Goal: Information Seeking & Learning: Learn about a topic

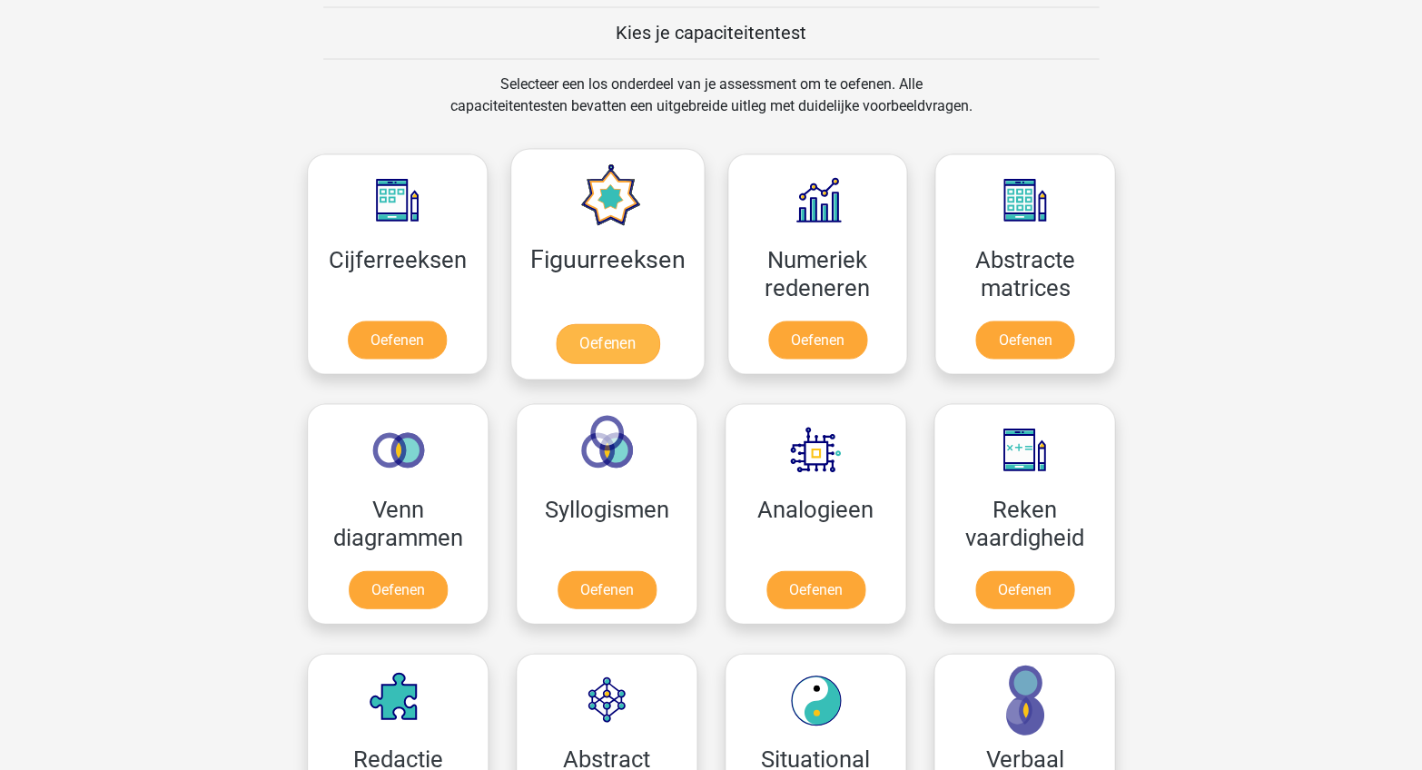
scroll to position [698, 0]
click at [973, 323] on link "Oefenen" at bounding box center [1025, 343] width 104 height 40
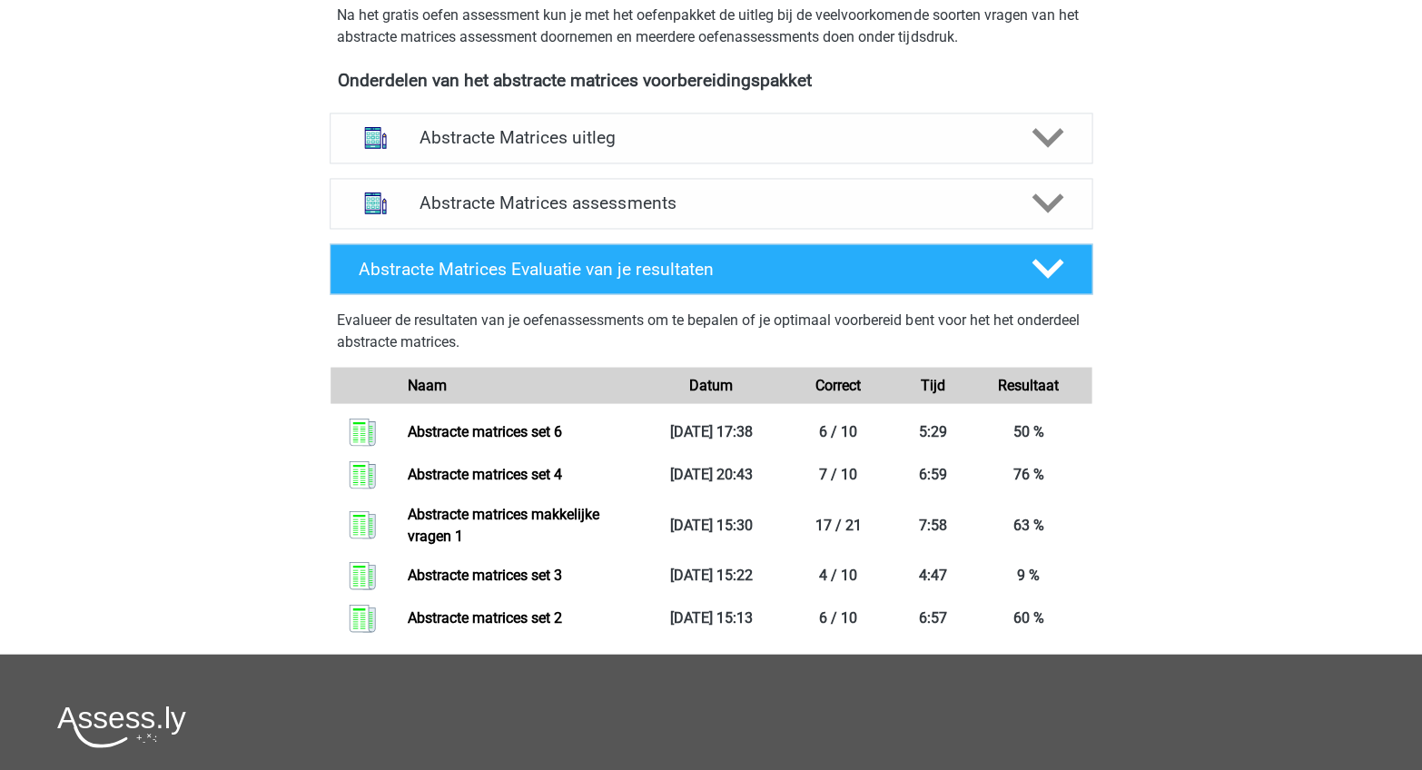
scroll to position [647, 0]
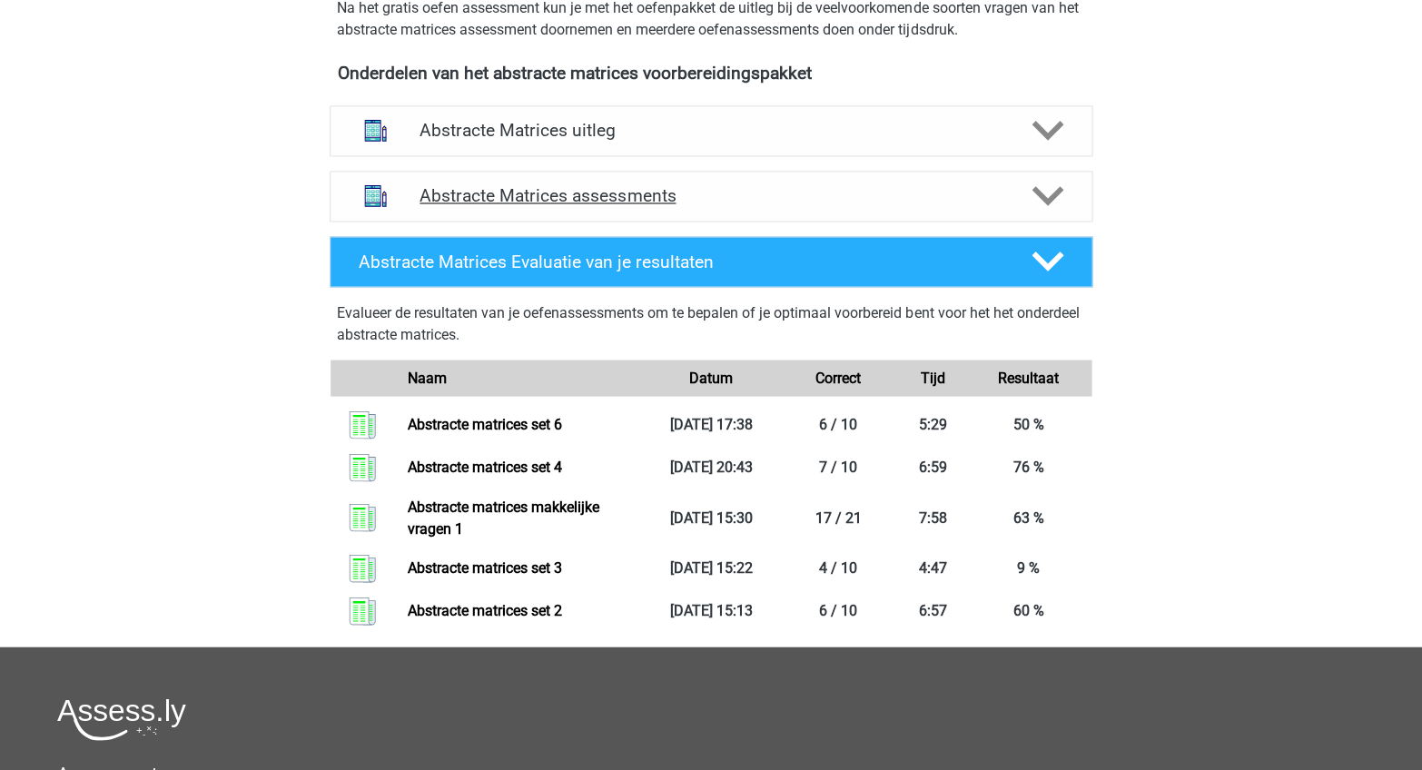
click at [647, 185] on h4 "Abstracte Matrices assessments" at bounding box center [711, 195] width 583 height 21
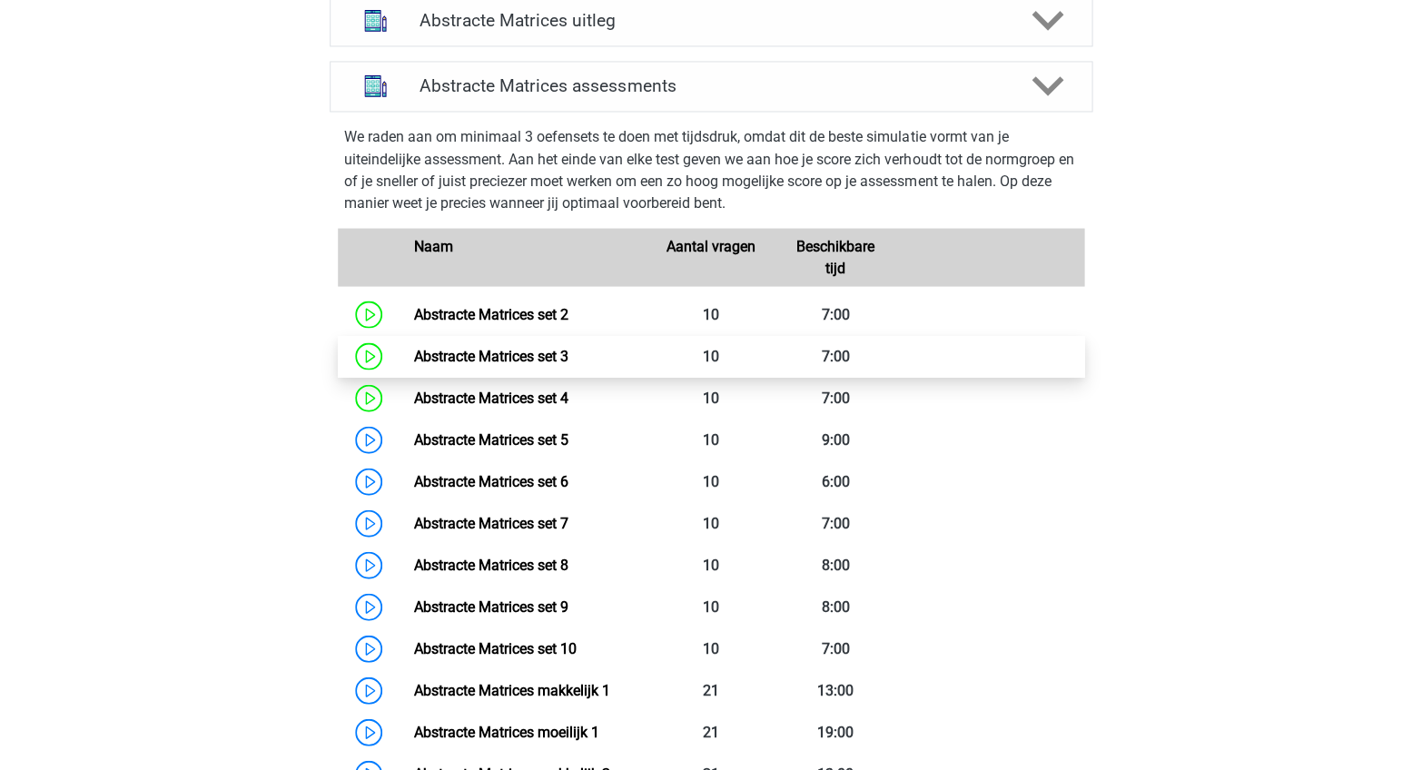
scroll to position [826, 0]
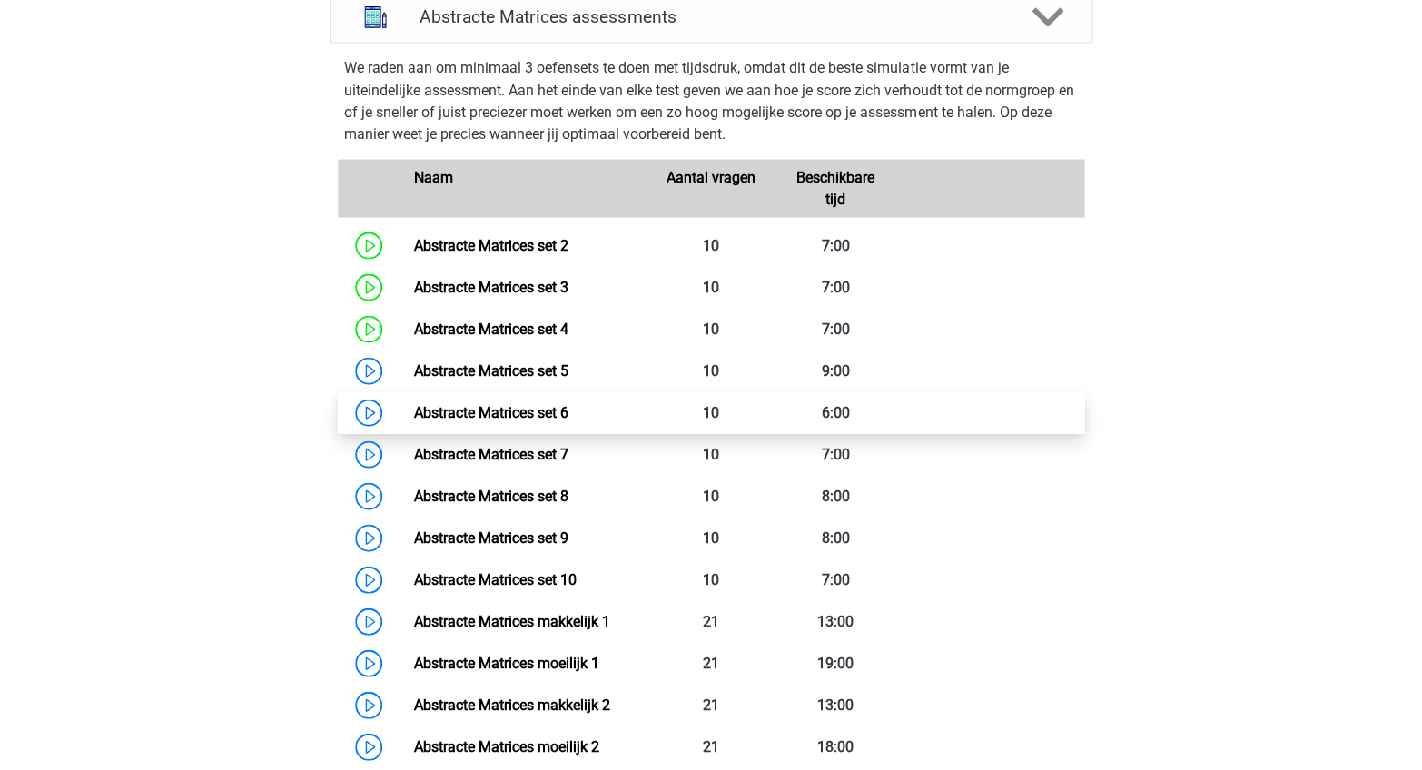
click at [527, 404] on link "Abstracte Matrices set 6" at bounding box center [490, 411] width 154 height 17
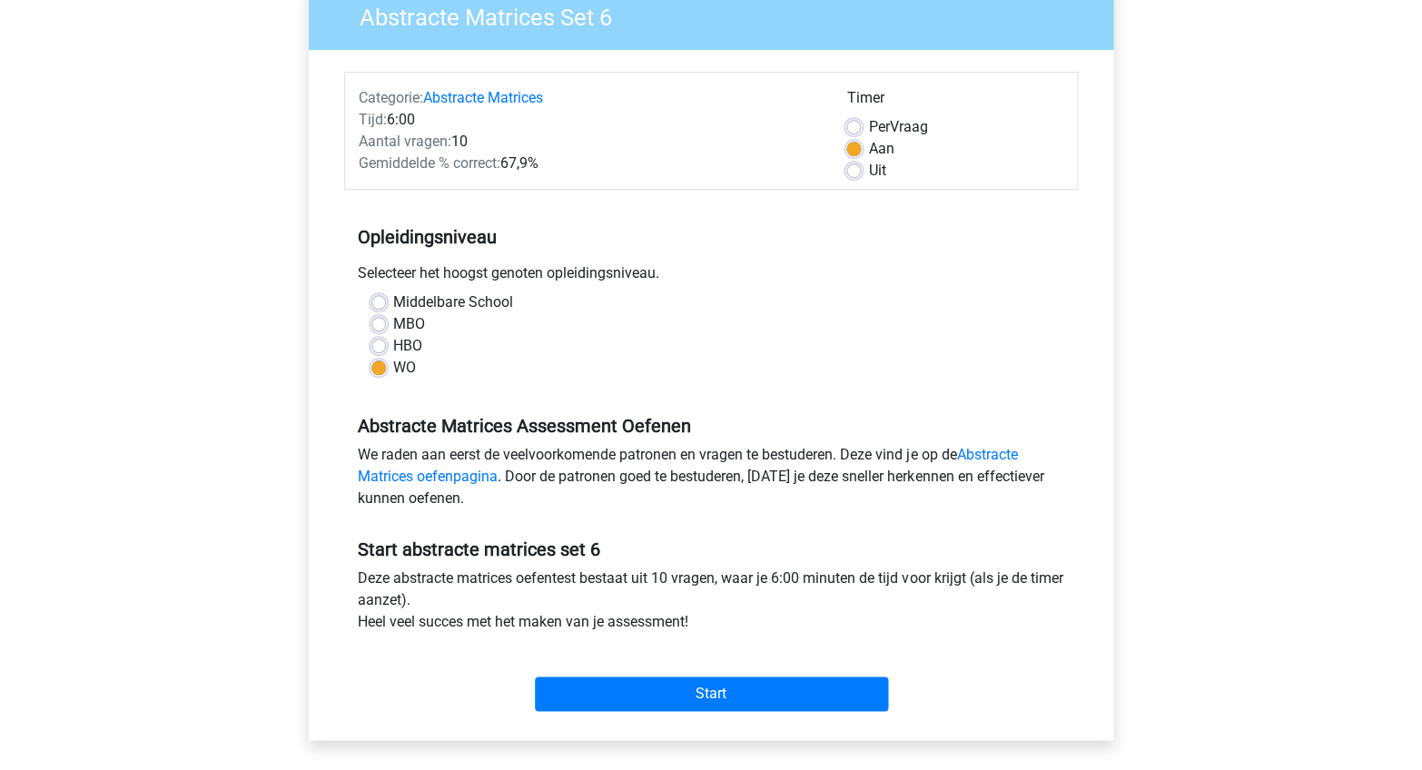
scroll to position [165, 0]
click at [683, 676] on input "Start" at bounding box center [711, 693] width 353 height 35
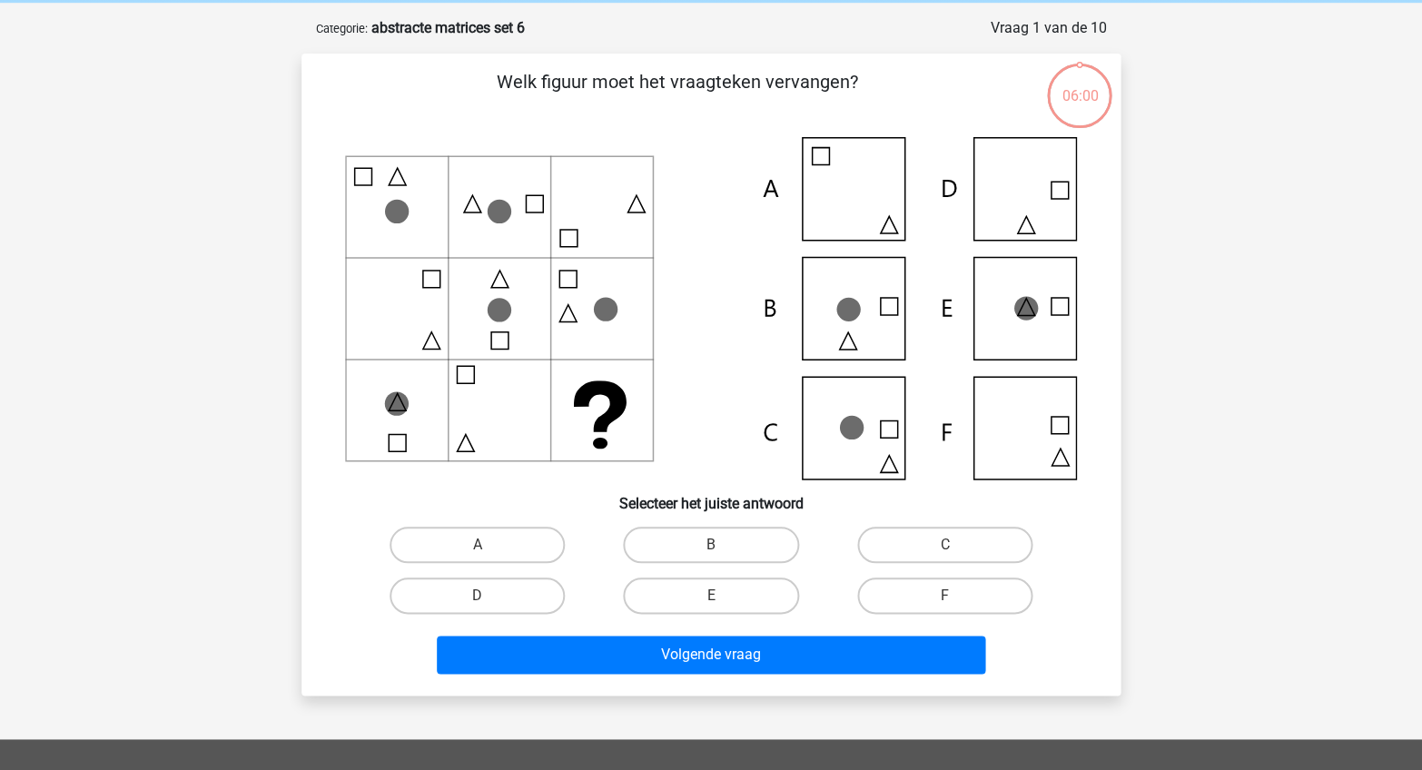
scroll to position [71, 0]
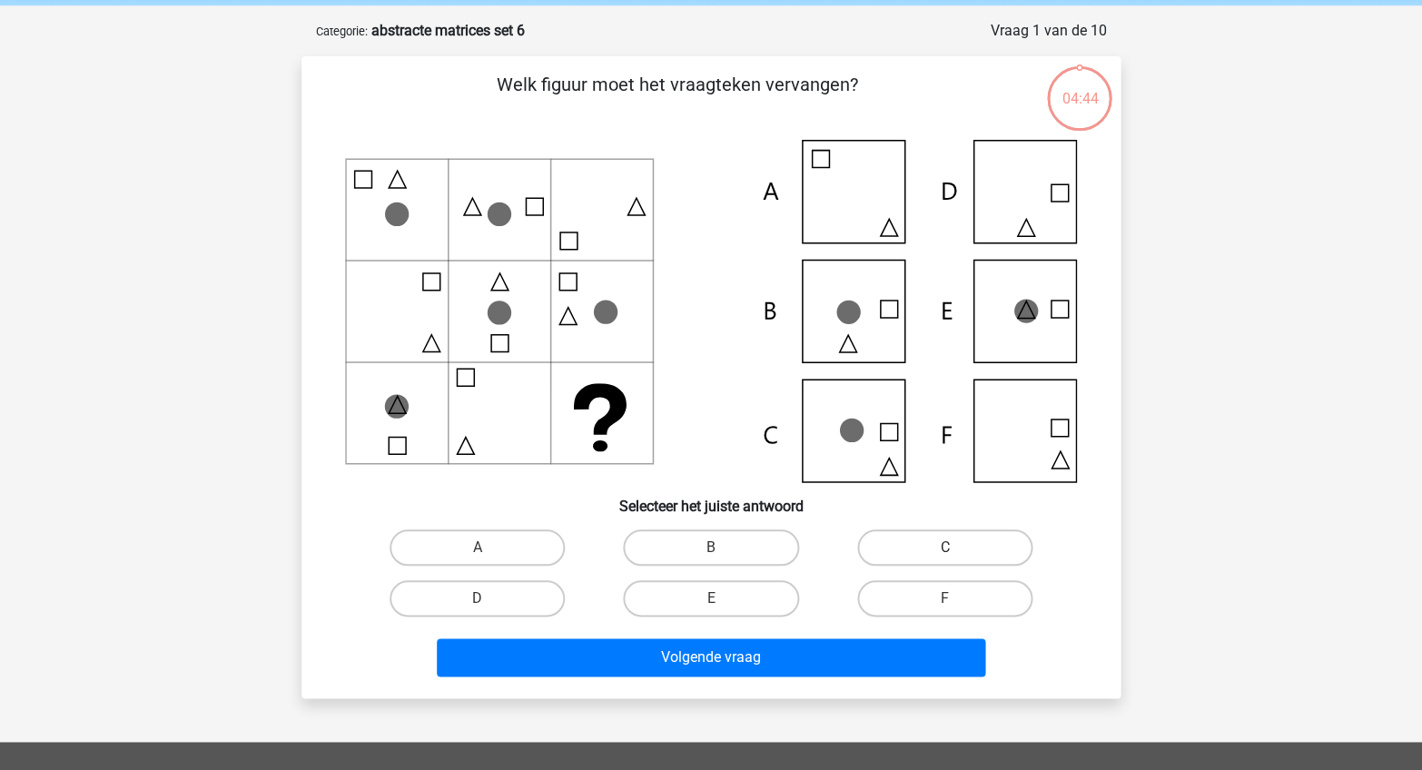
click at [926, 543] on label "C" at bounding box center [944, 547] width 175 height 36
click at [944, 548] on input "C" at bounding box center [950, 554] width 12 height 12
radio input "true"
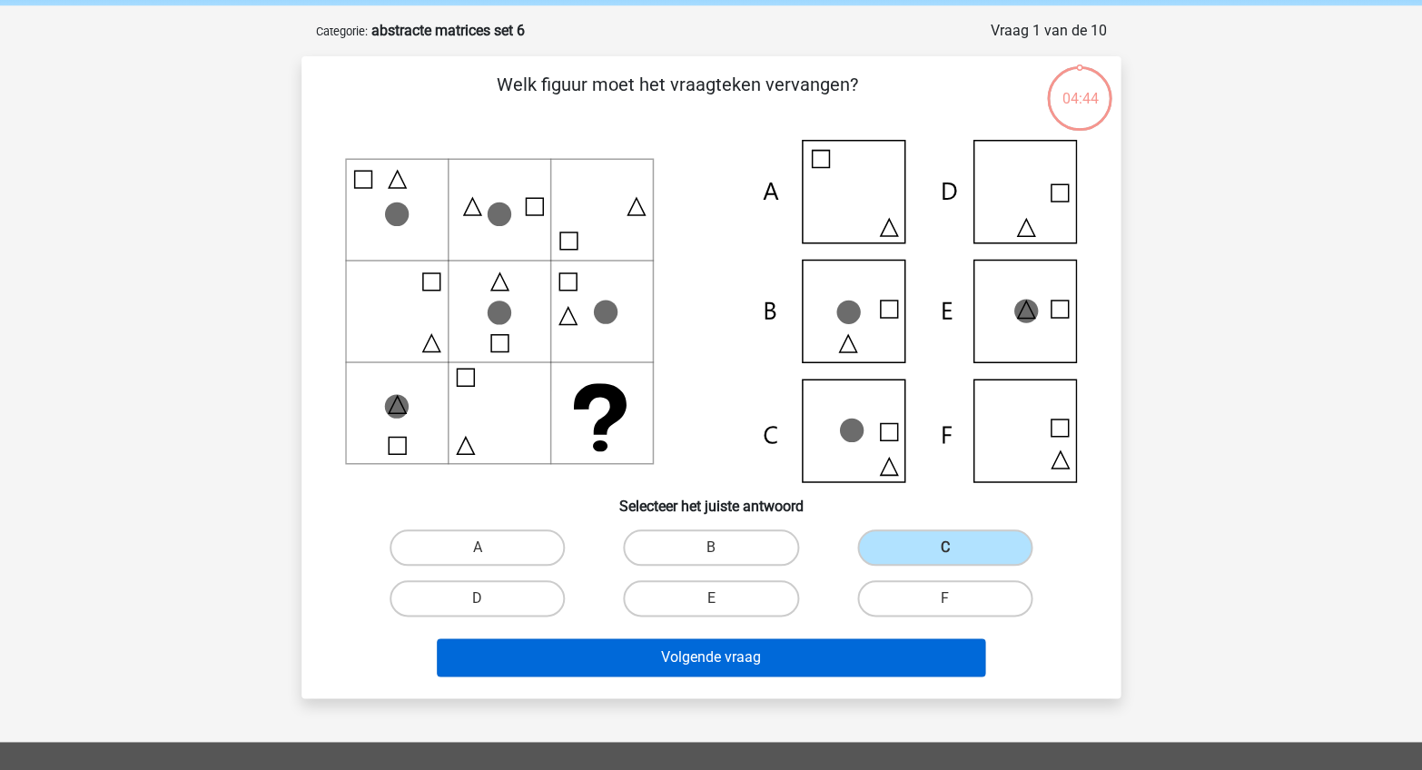
click at [778, 659] on button "Volgende vraag" at bounding box center [711, 657] width 549 height 38
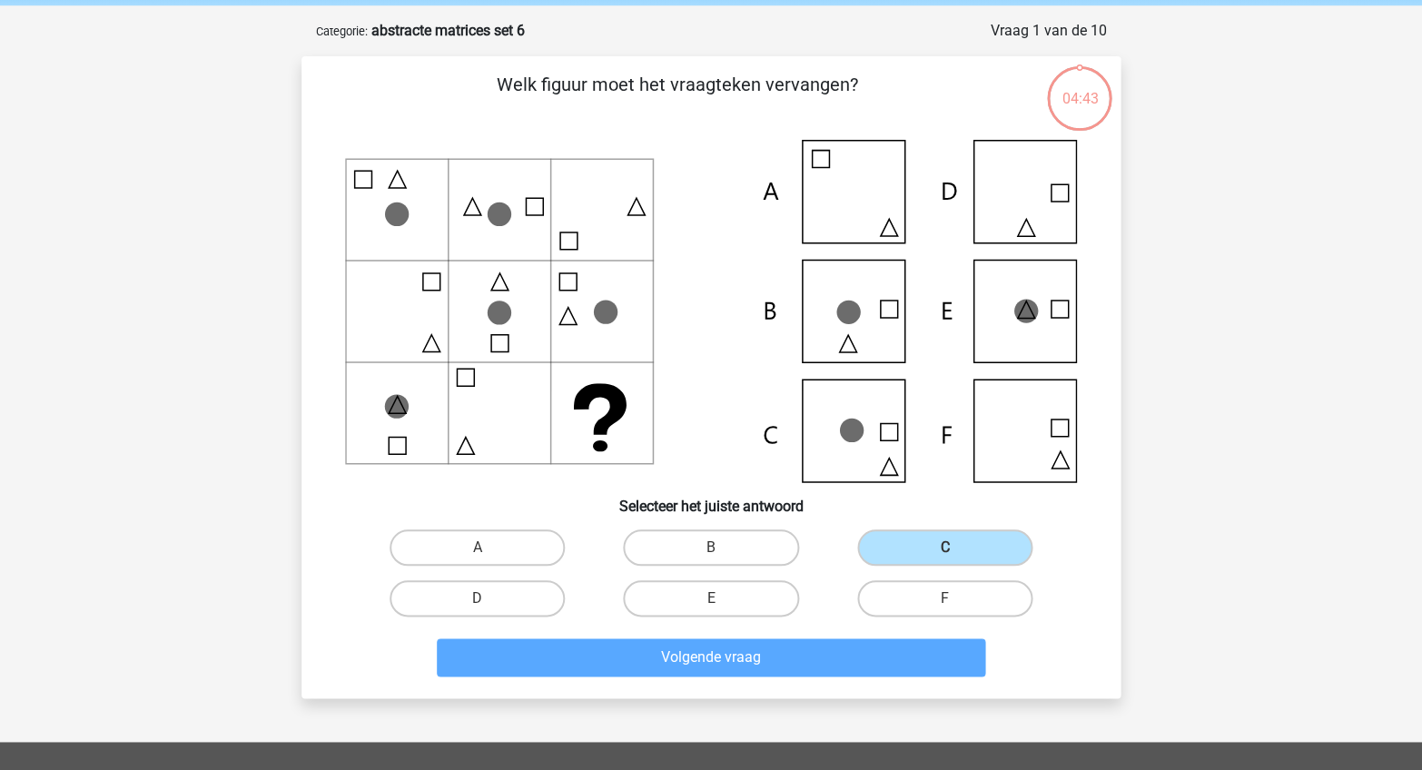
scroll to position [91, 0]
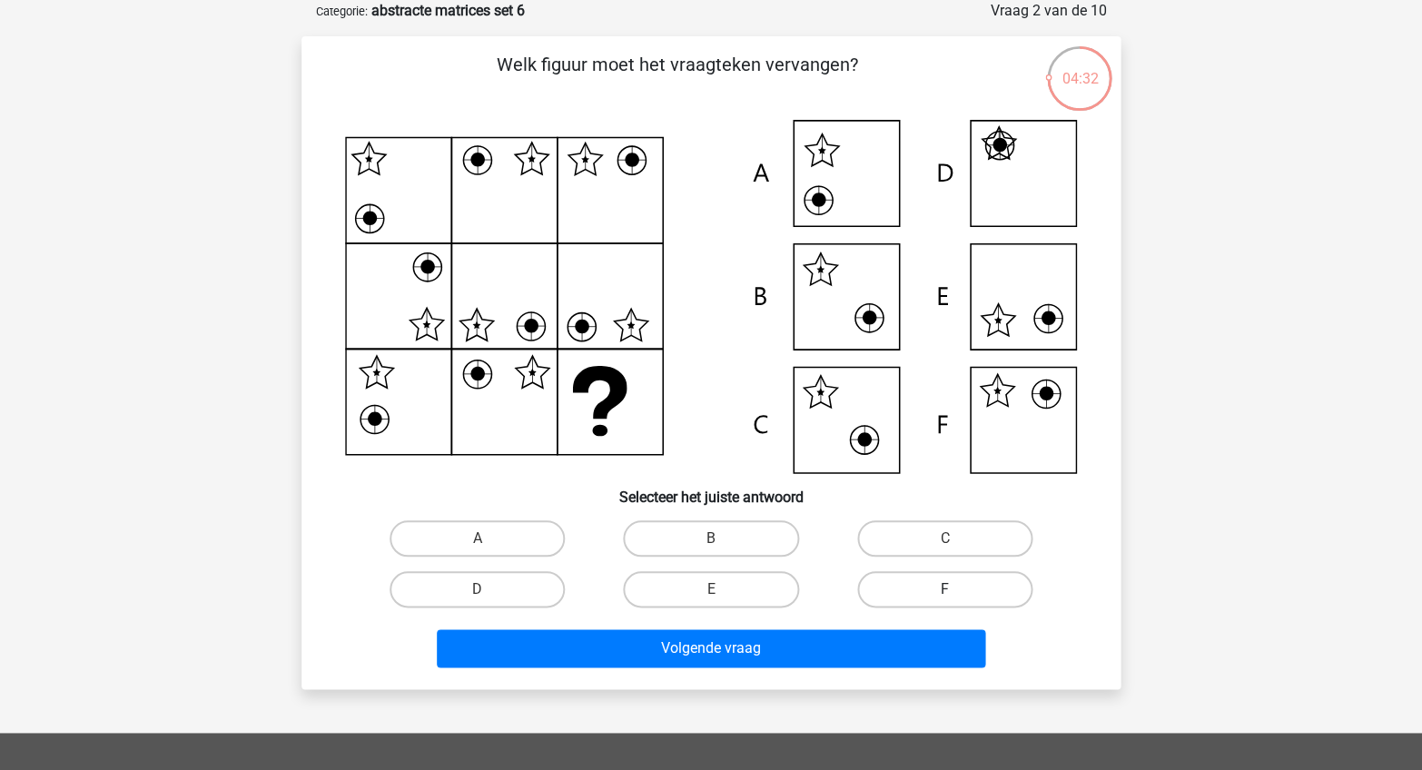
click at [1001, 588] on label "F" at bounding box center [944, 589] width 175 height 36
click at [956, 589] on input "F" at bounding box center [950, 595] width 12 height 12
radio input "true"
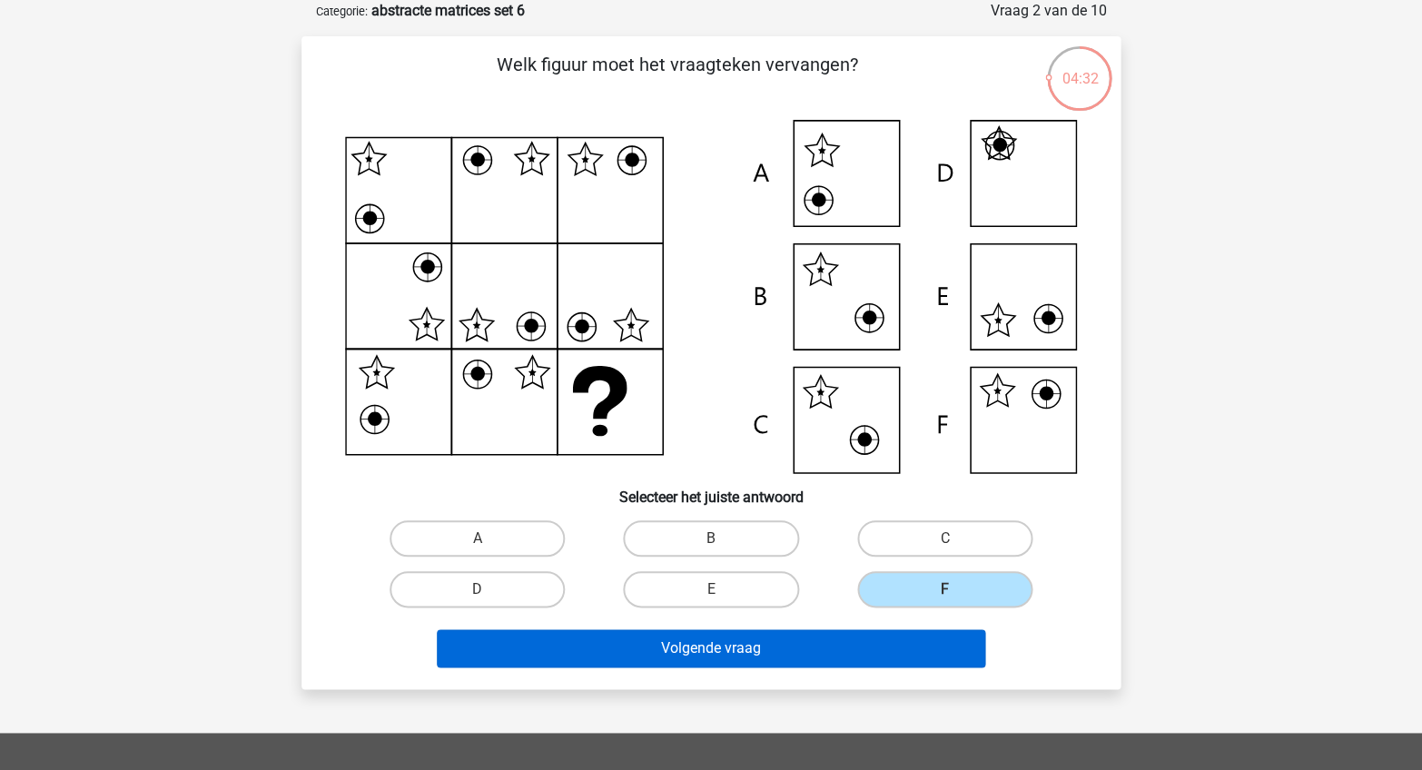
click at [904, 640] on button "Volgende vraag" at bounding box center [711, 648] width 549 height 38
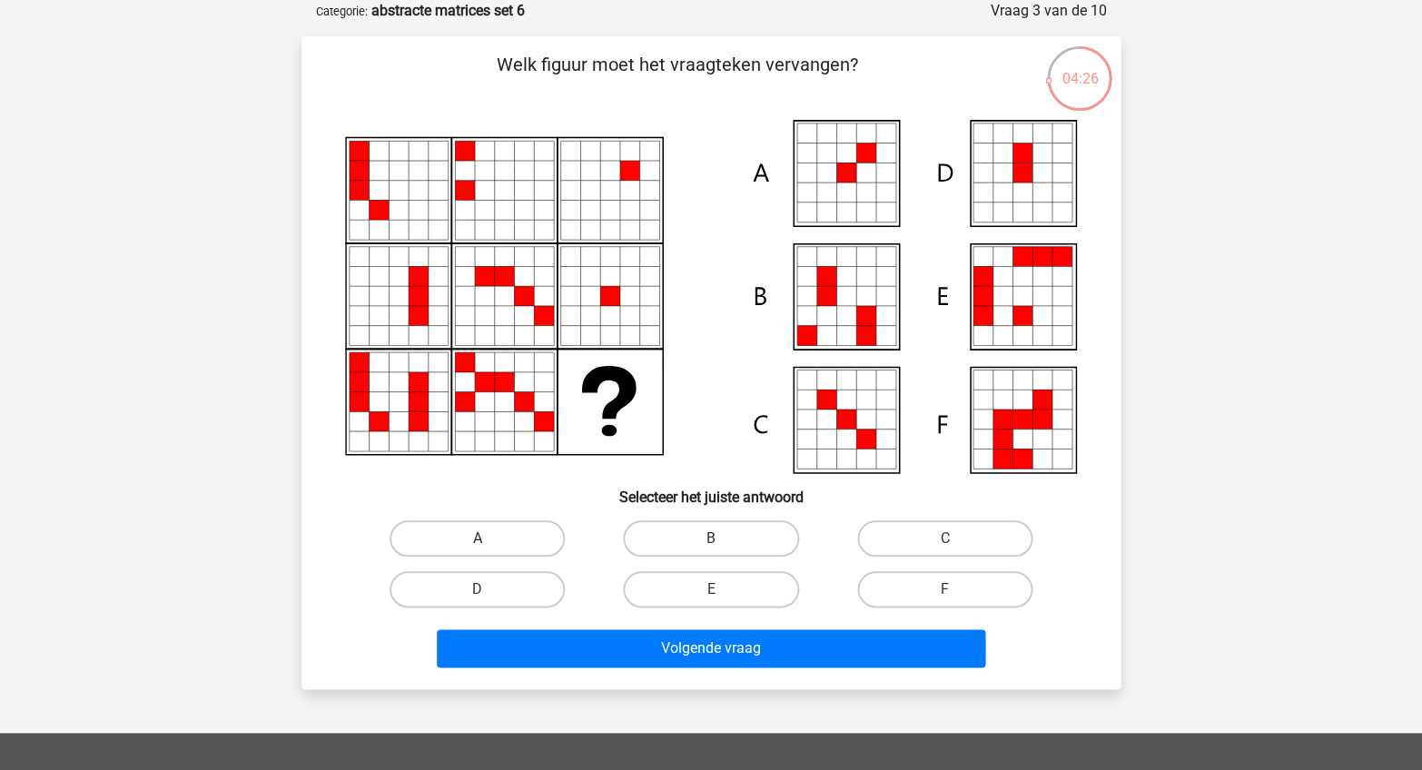
click at [506, 544] on label "A" at bounding box center [477, 538] width 175 height 36
click at [489, 544] on input "A" at bounding box center [484, 544] width 12 height 12
radio input "true"
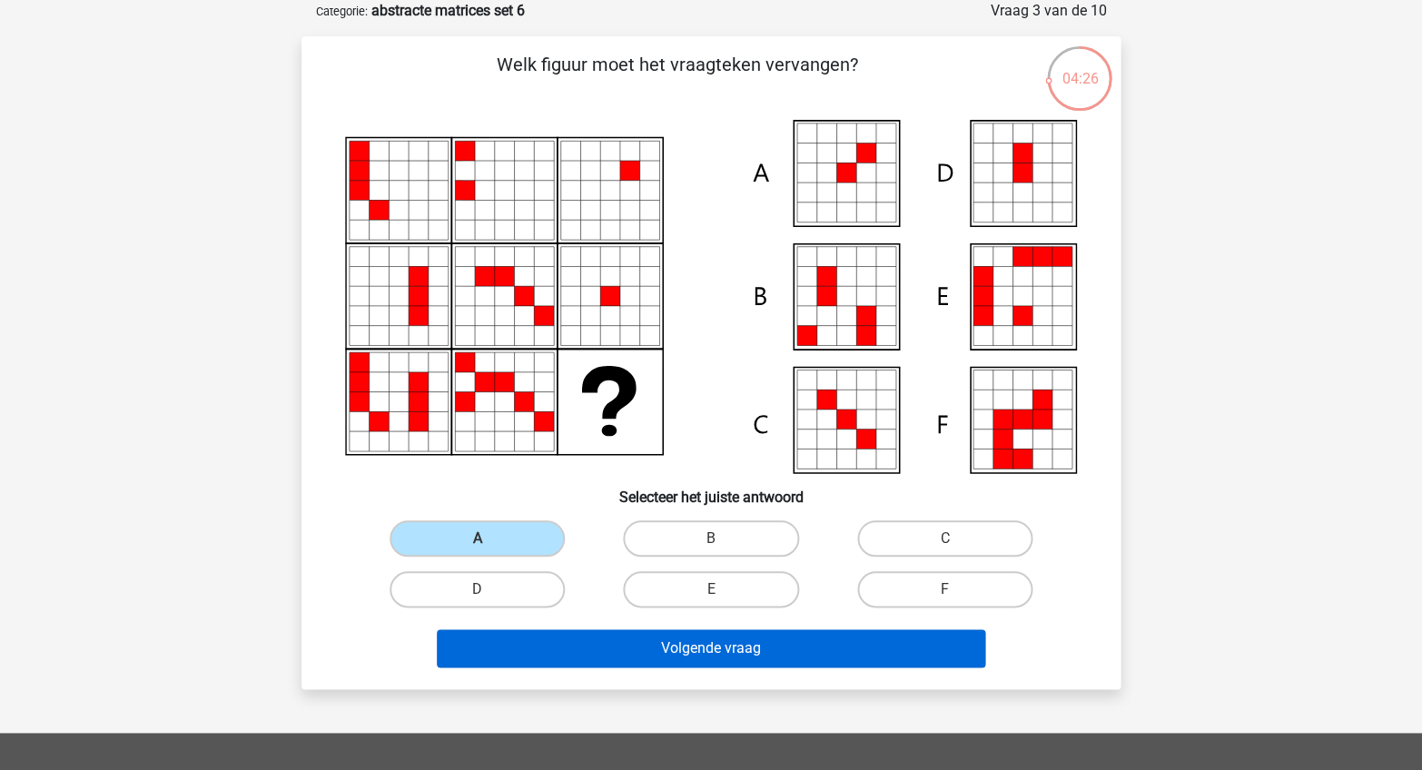
click at [584, 646] on button "Volgende vraag" at bounding box center [711, 648] width 549 height 38
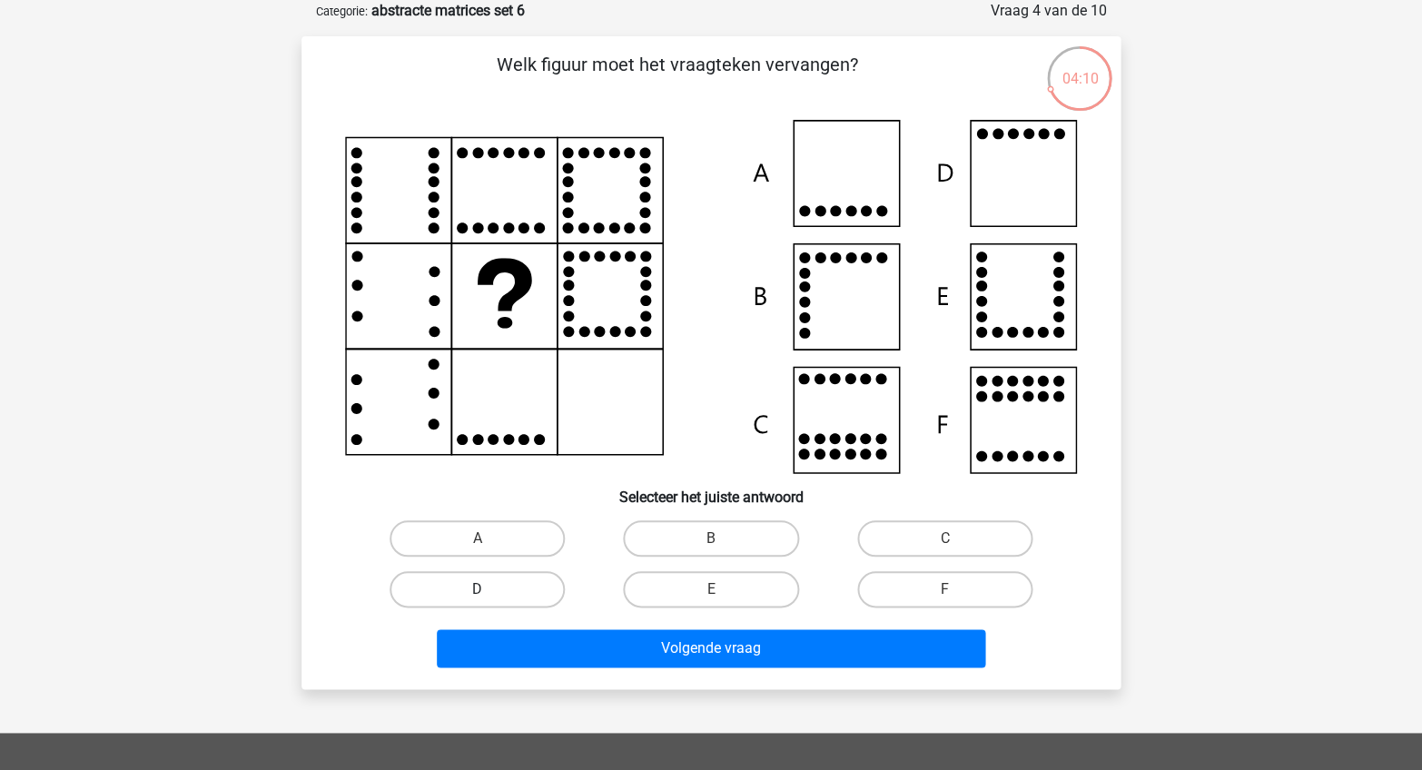
click at [528, 604] on label "D" at bounding box center [477, 589] width 175 height 36
click at [489, 601] on input "D" at bounding box center [484, 595] width 12 height 12
radio input "true"
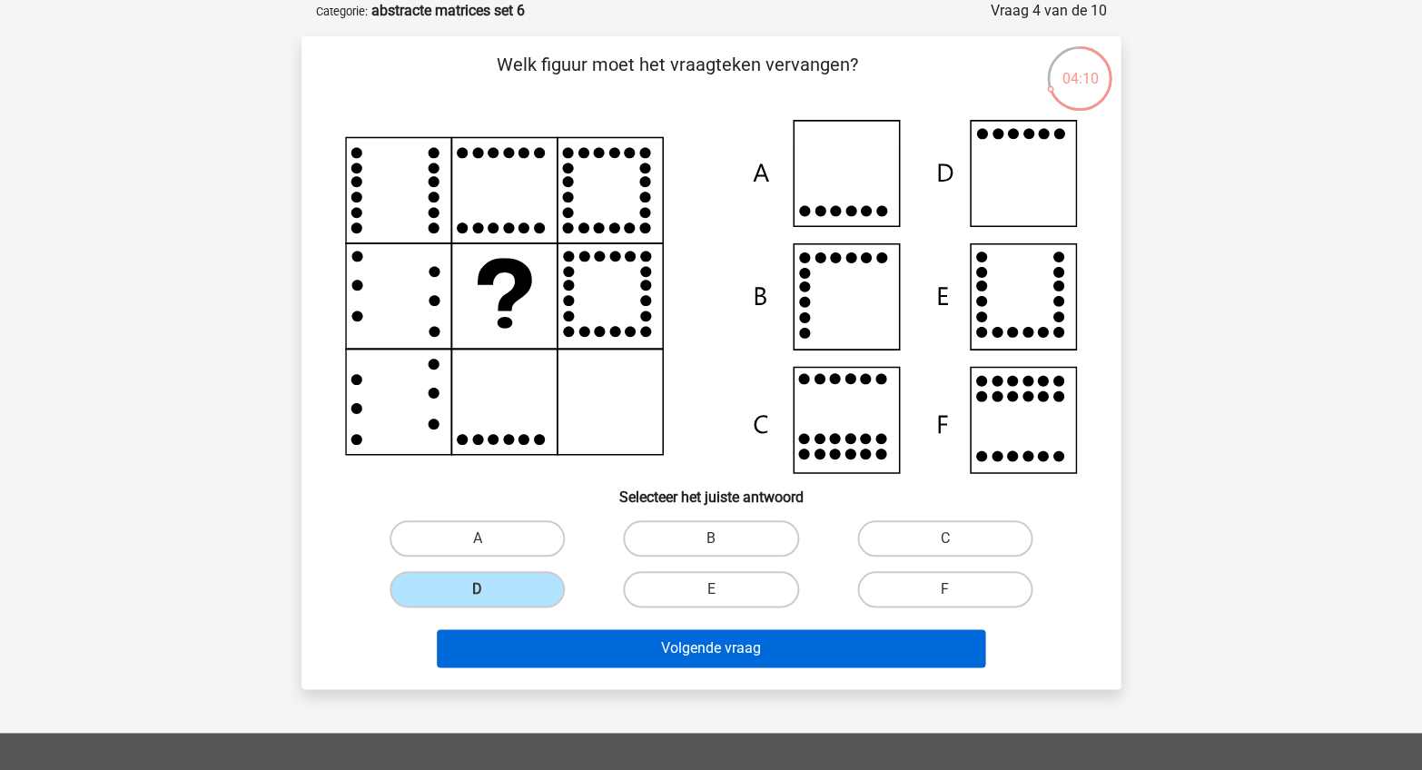
click at [664, 645] on button "Volgende vraag" at bounding box center [711, 648] width 549 height 38
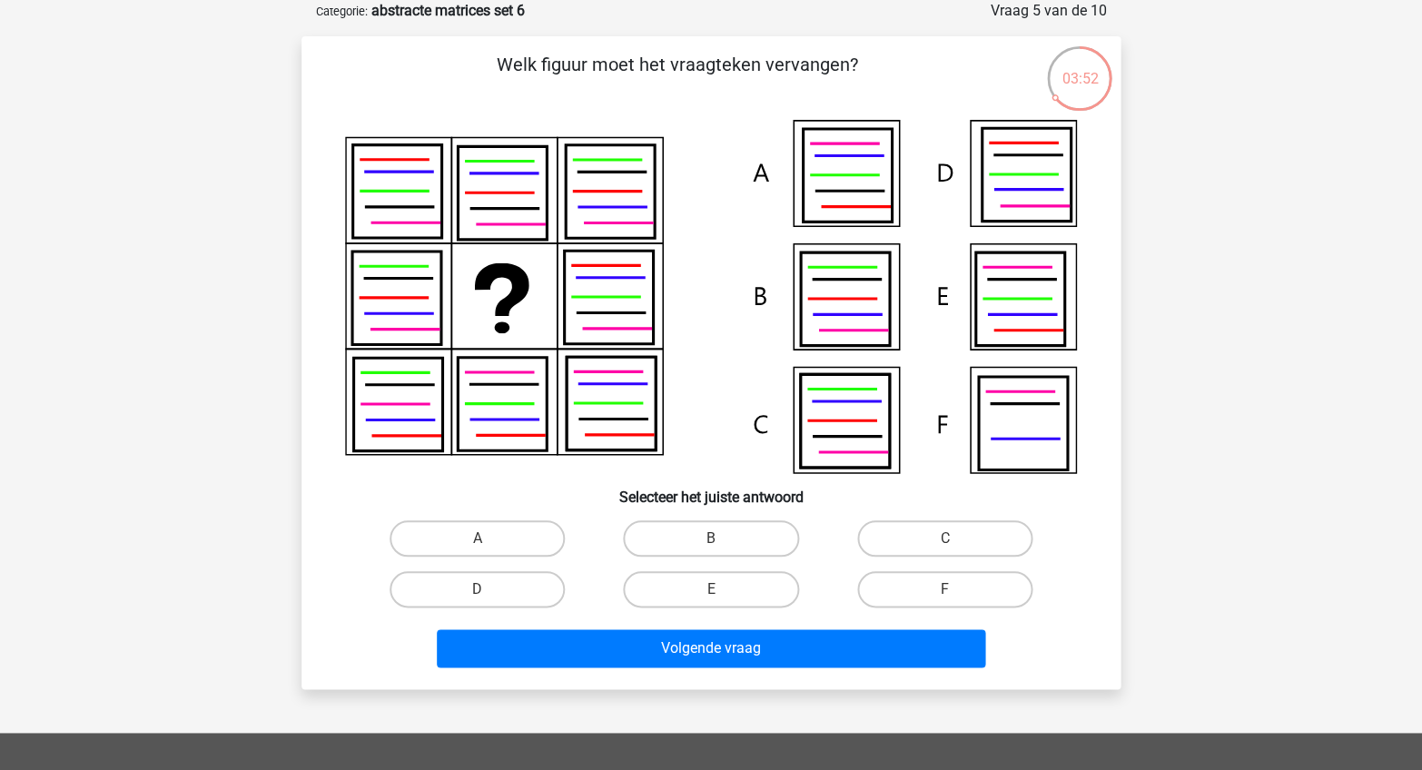
click at [856, 393] on icon at bounding box center [844, 420] width 89 height 93
click at [963, 545] on label "C" at bounding box center [944, 538] width 175 height 36
click at [956, 545] on input "C" at bounding box center [950, 544] width 12 height 12
radio input "true"
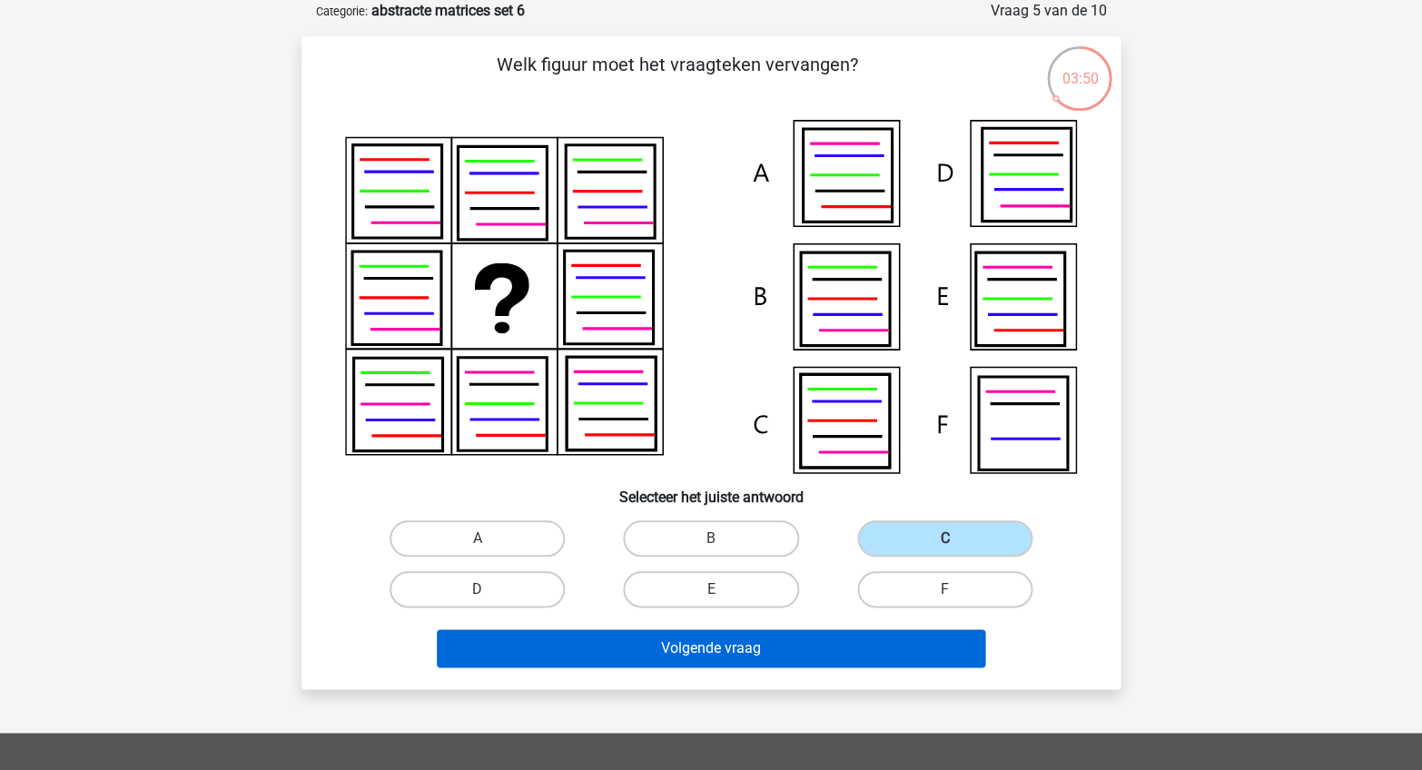
click at [790, 643] on button "Volgende vraag" at bounding box center [711, 648] width 549 height 38
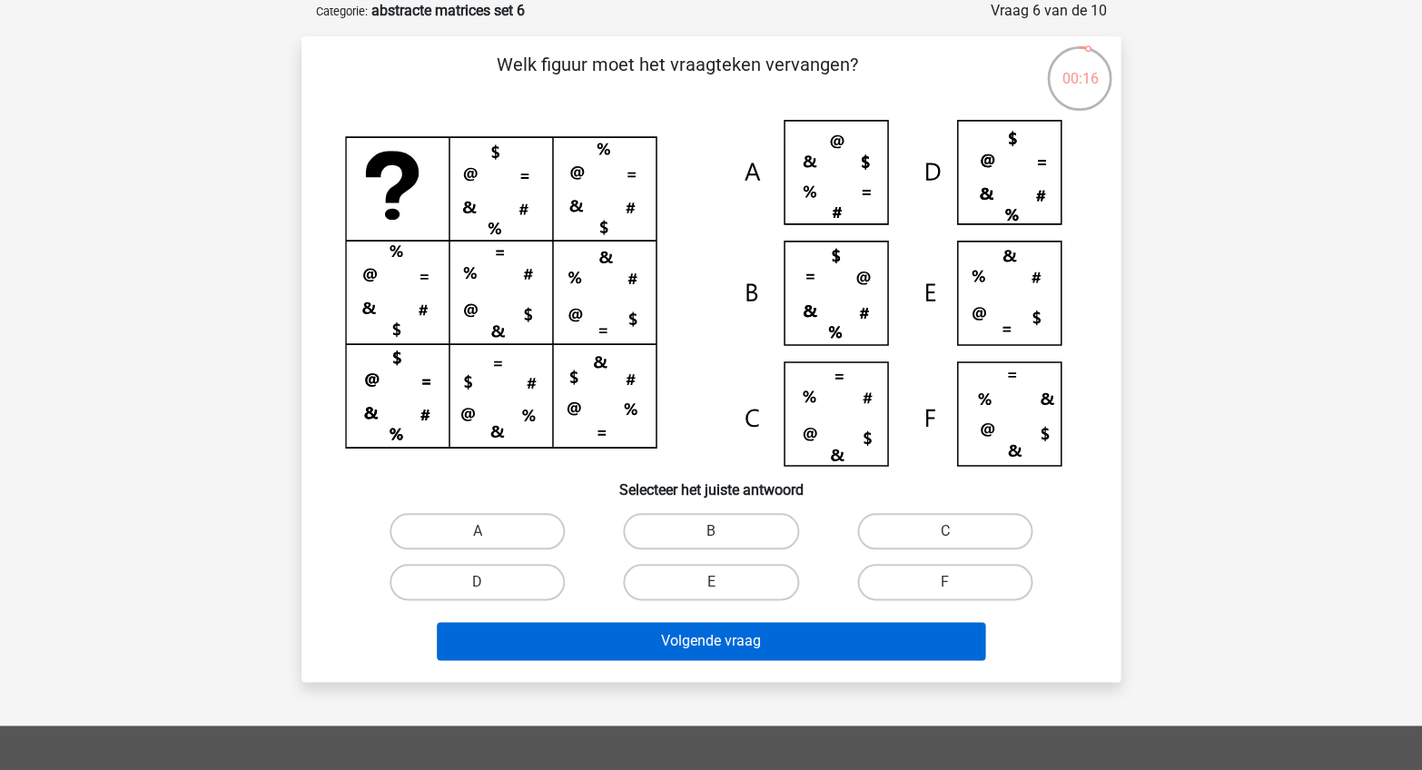
click at [781, 632] on button "Volgende vraag" at bounding box center [711, 641] width 549 height 38
click at [755, 639] on button "Volgende vraag" at bounding box center [711, 641] width 549 height 38
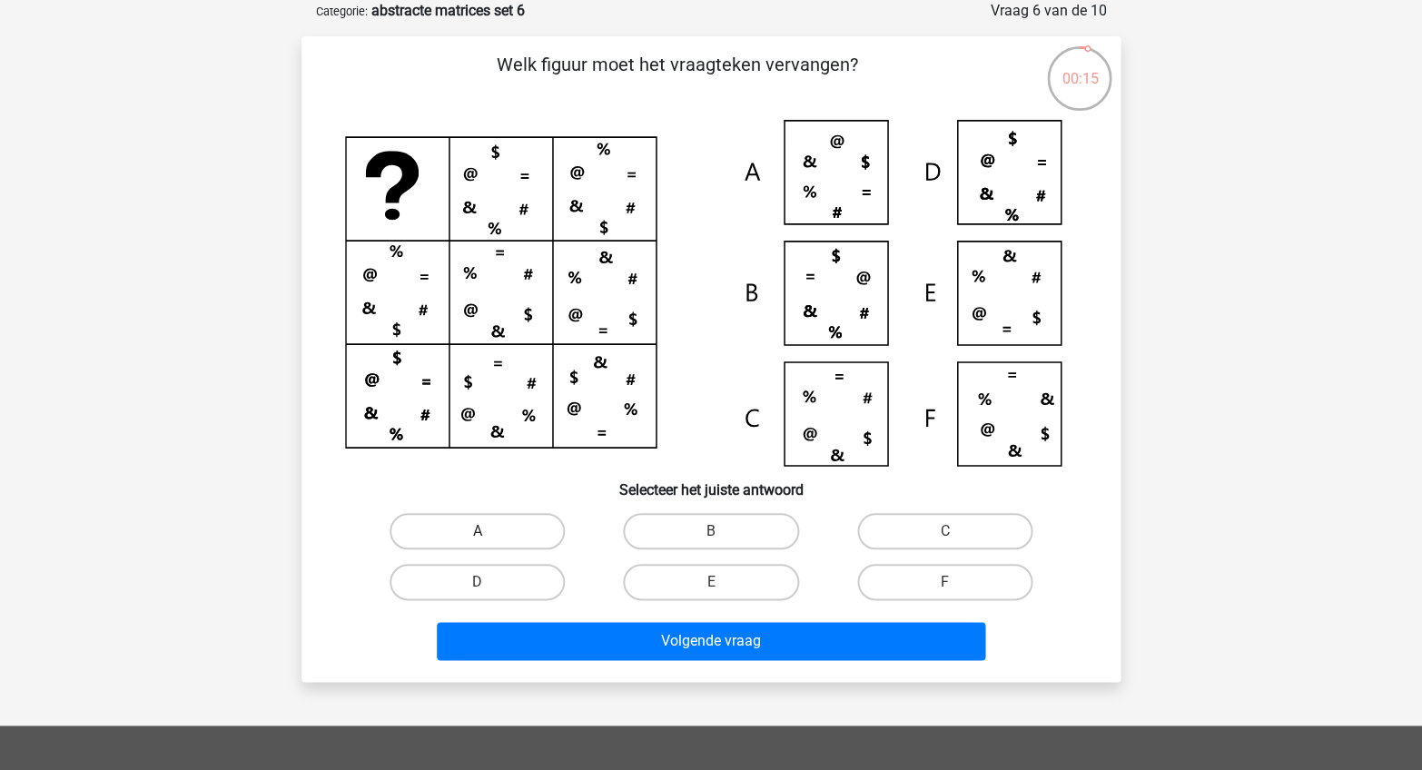
click at [514, 521] on label "A" at bounding box center [477, 531] width 175 height 36
click at [489, 531] on input "A" at bounding box center [484, 537] width 12 height 12
radio input "true"
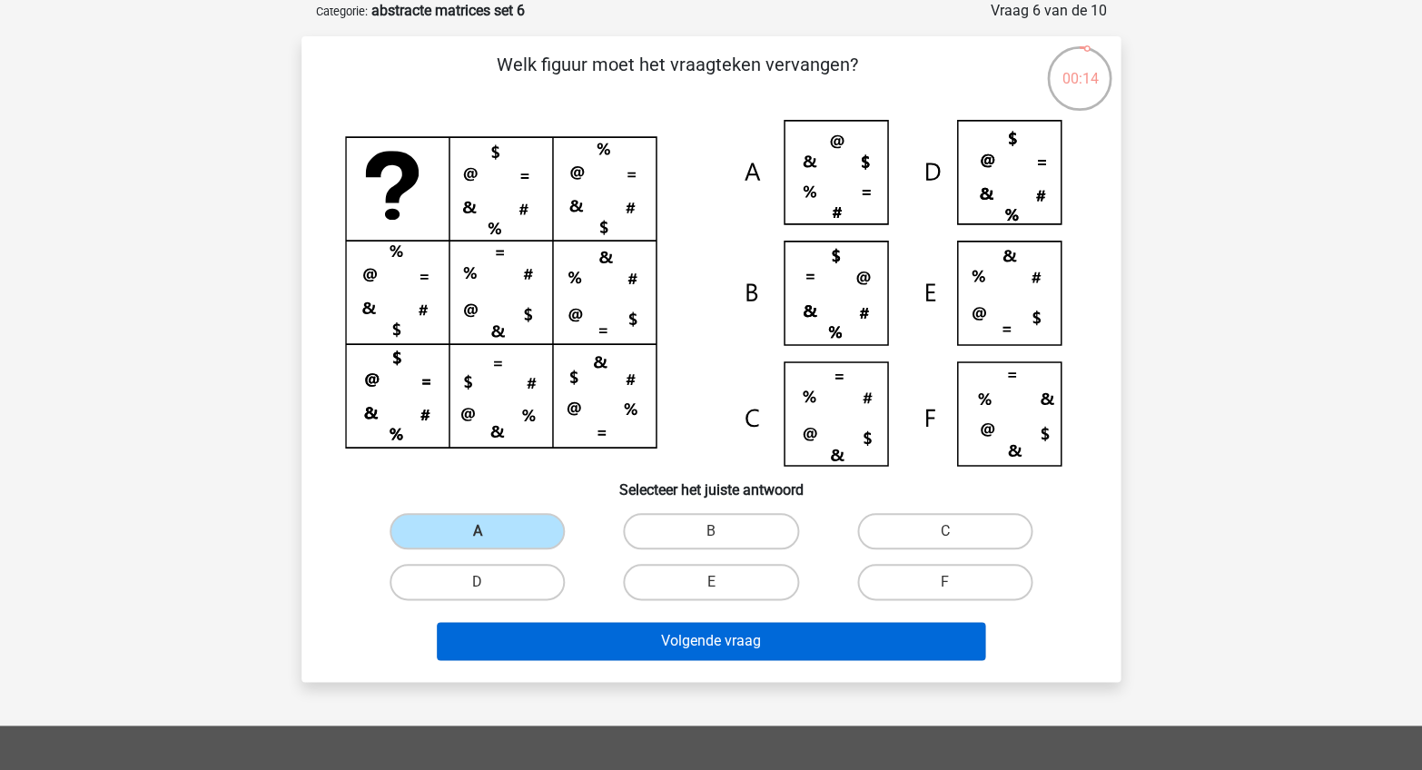
click at [597, 630] on button "Volgende vraag" at bounding box center [711, 641] width 549 height 38
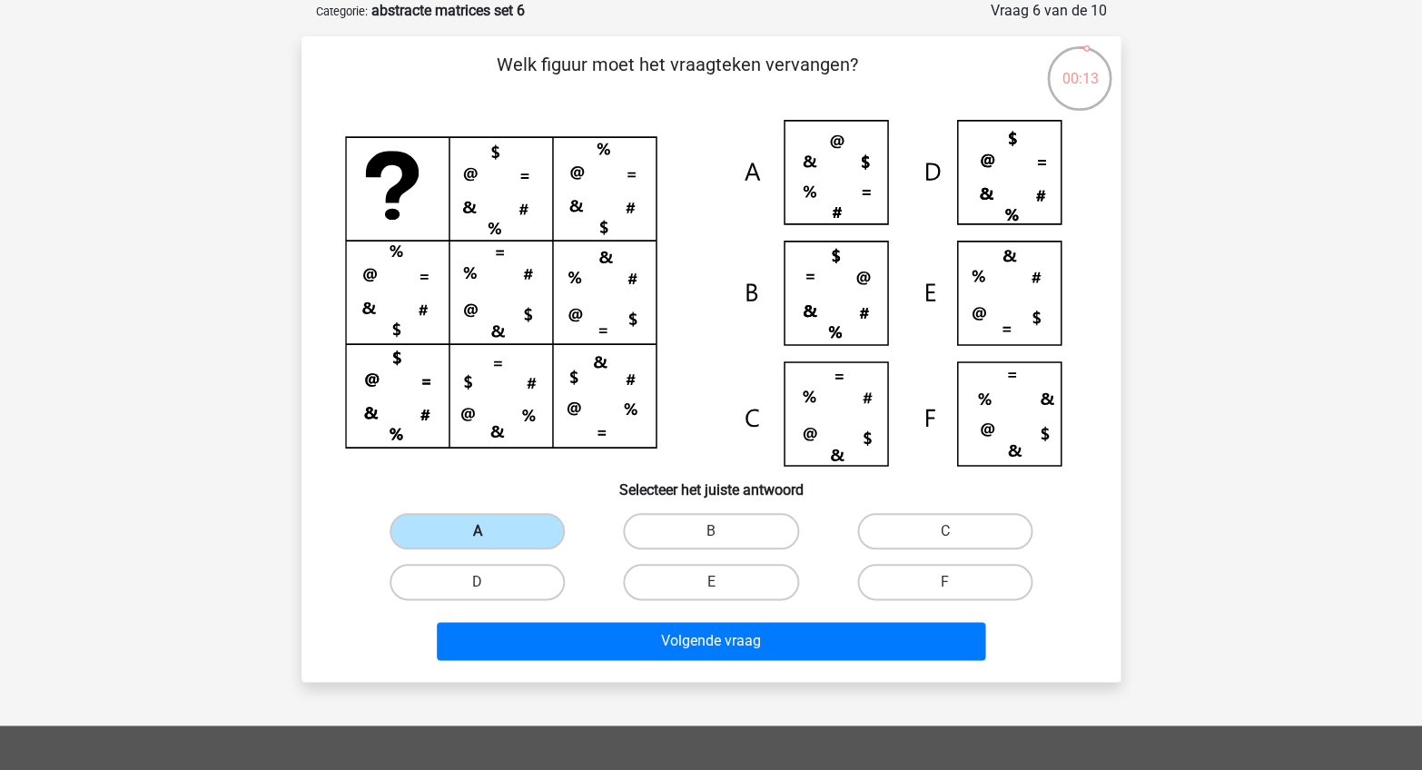
click at [471, 532] on label "A" at bounding box center [477, 531] width 175 height 36
click at [478, 532] on input "A" at bounding box center [484, 537] width 12 height 12
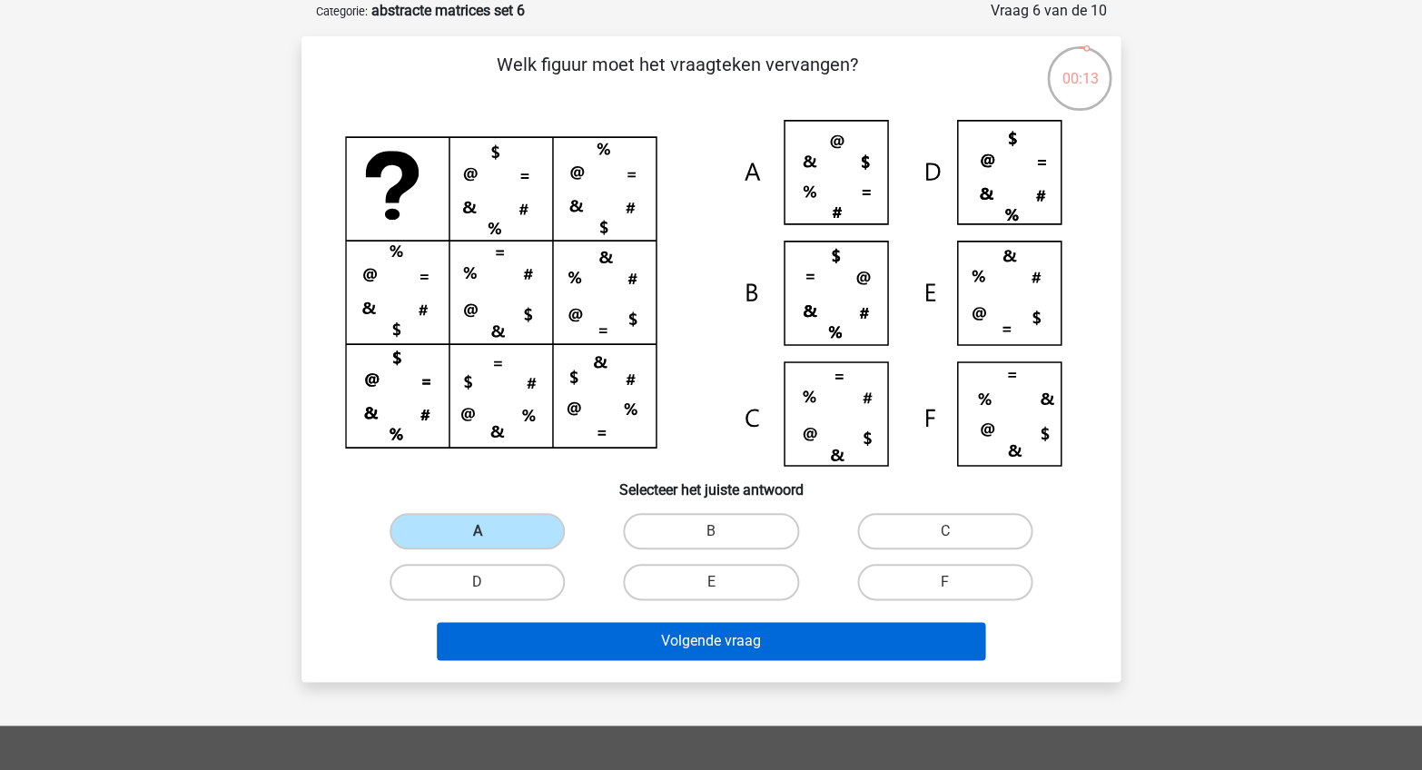
click at [614, 643] on button "Volgende vraag" at bounding box center [711, 641] width 549 height 38
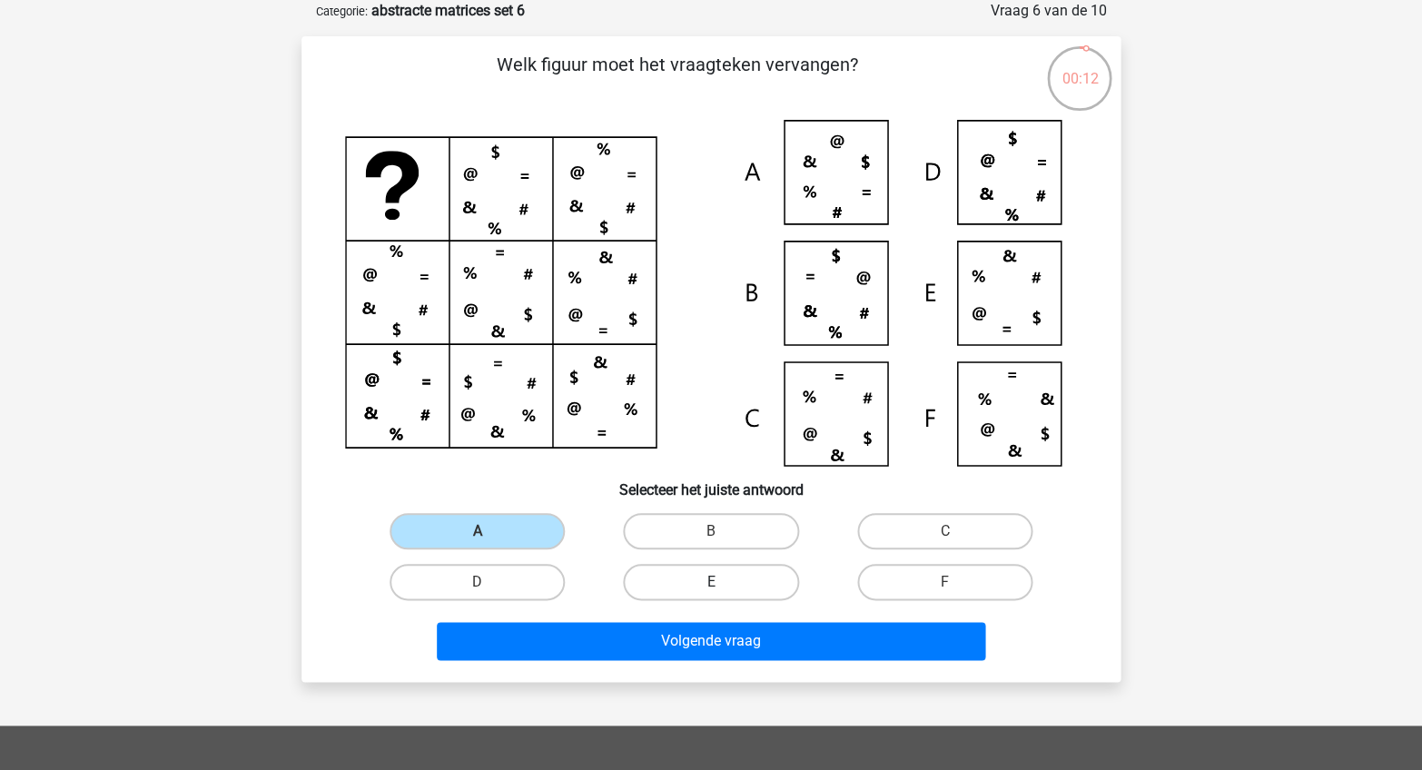
click at [688, 594] on label "E" at bounding box center [710, 582] width 175 height 36
click at [711, 594] on input "E" at bounding box center [717, 588] width 12 height 12
radio input "true"
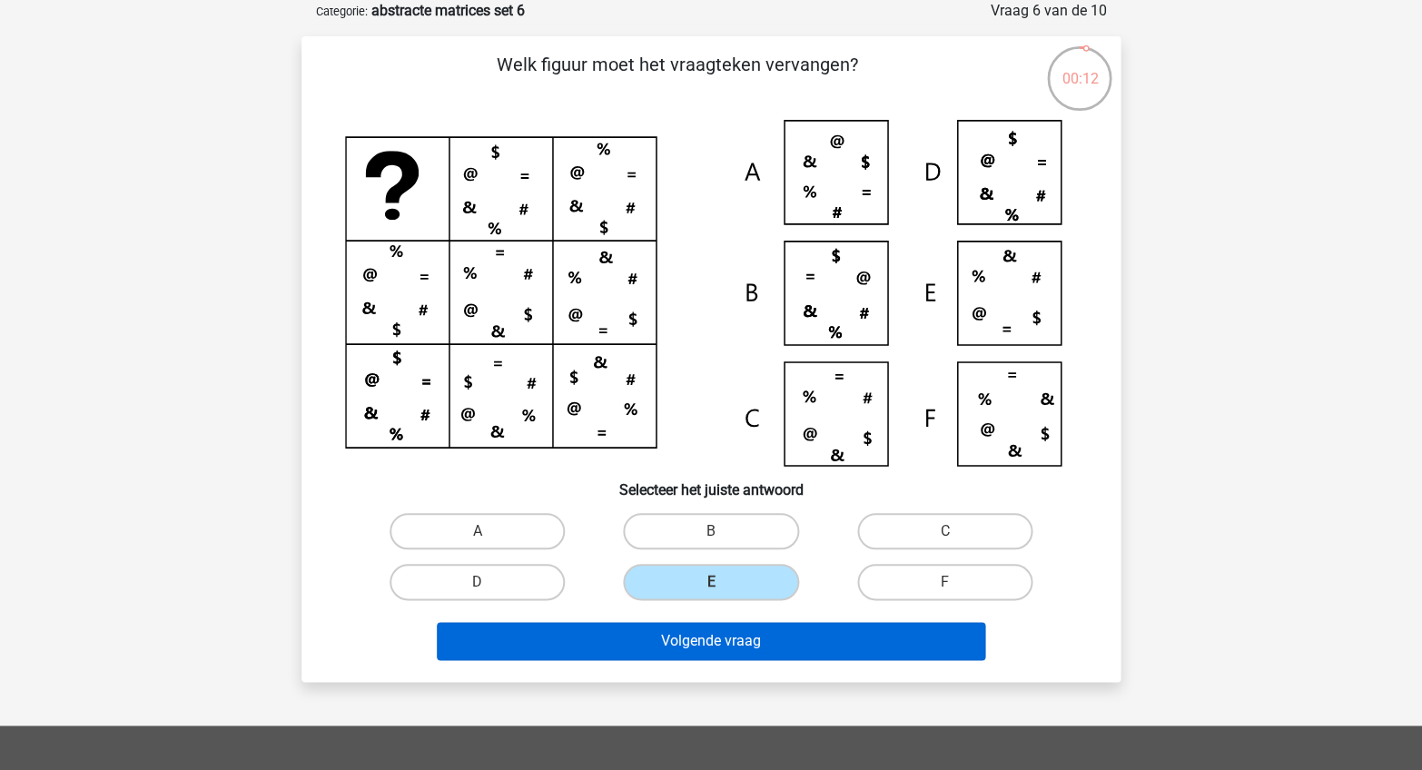
click at [684, 652] on button "Volgende vraag" at bounding box center [711, 641] width 549 height 38
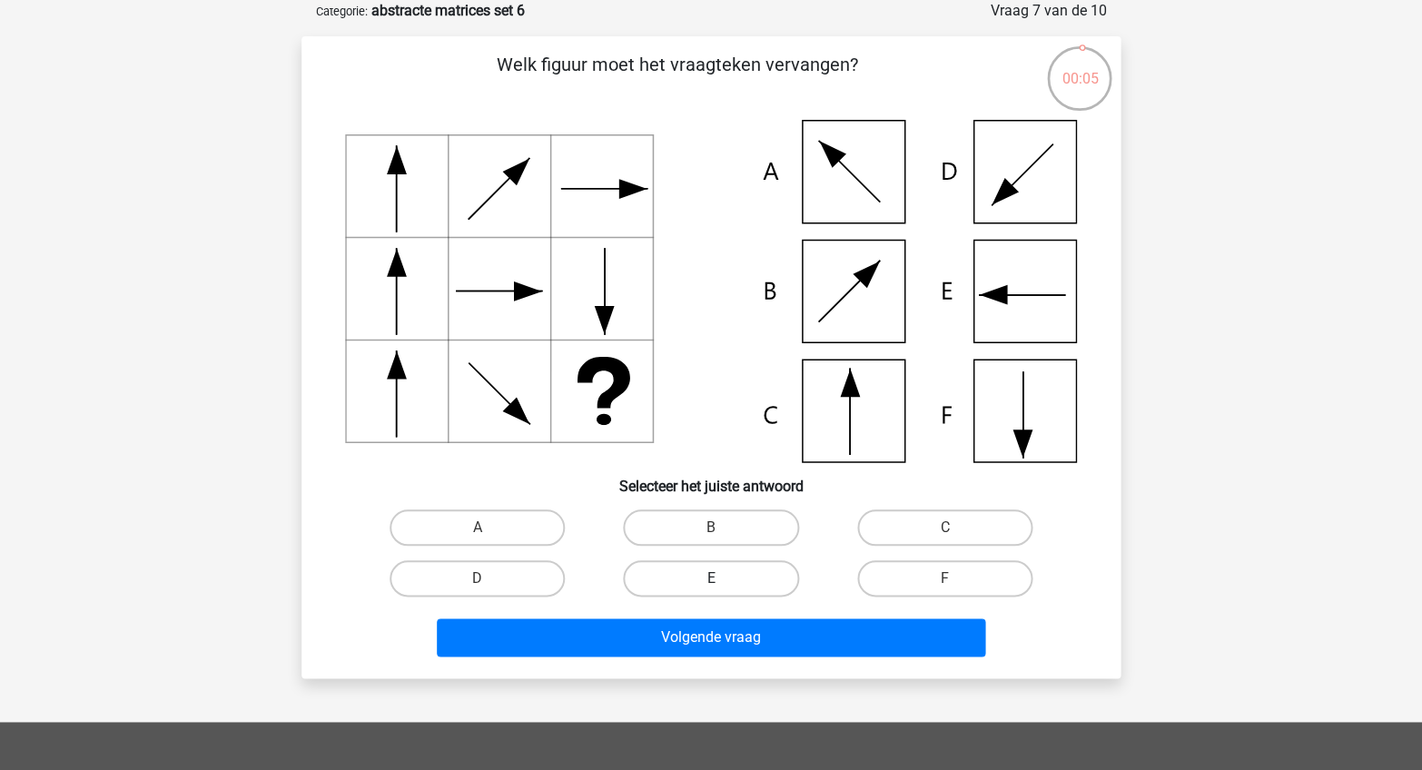
click at [738, 568] on label "E" at bounding box center [710, 578] width 175 height 36
click at [723, 578] on input "E" at bounding box center [717, 584] width 12 height 12
radio input "true"
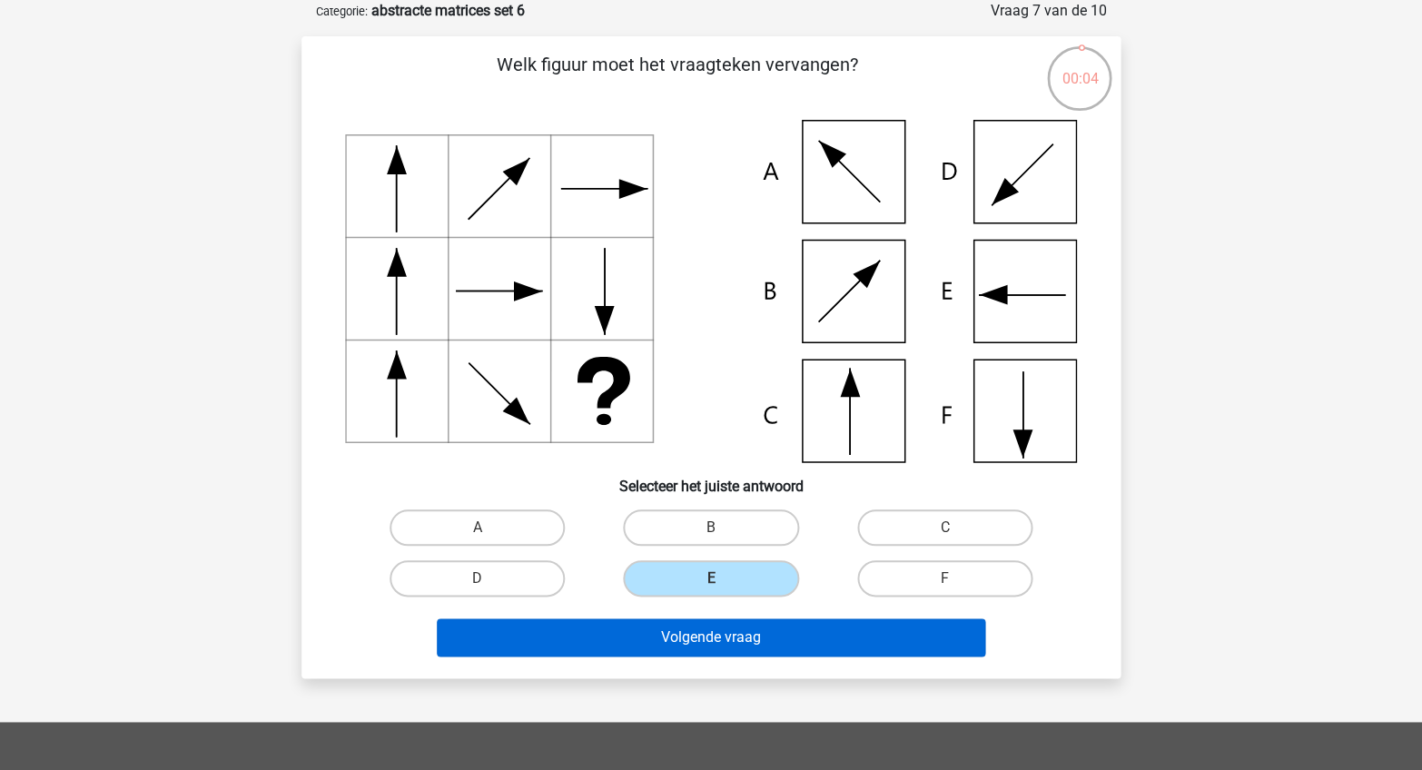
click at [736, 637] on button "Volgende vraag" at bounding box center [711, 637] width 549 height 38
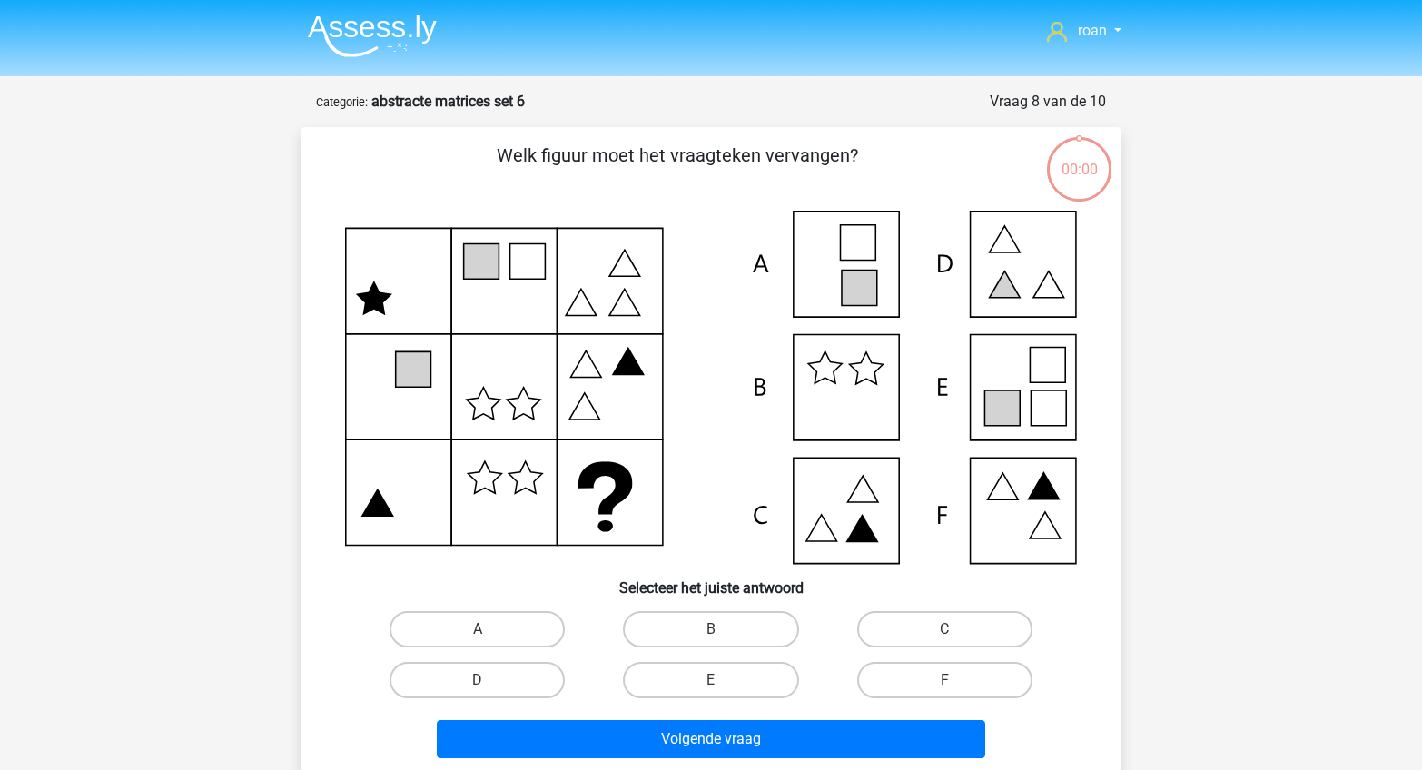
scroll to position [91, 0]
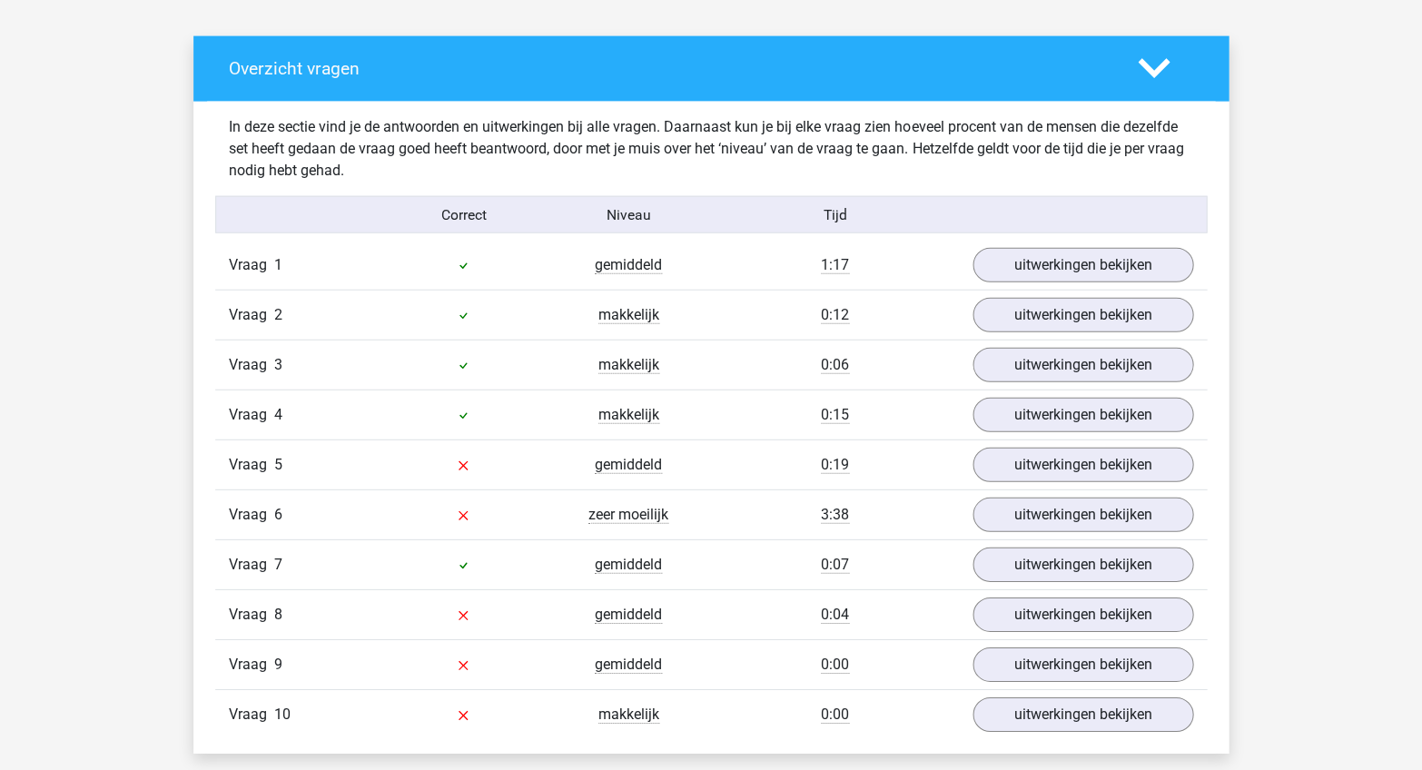
scroll to position [1020, 0]
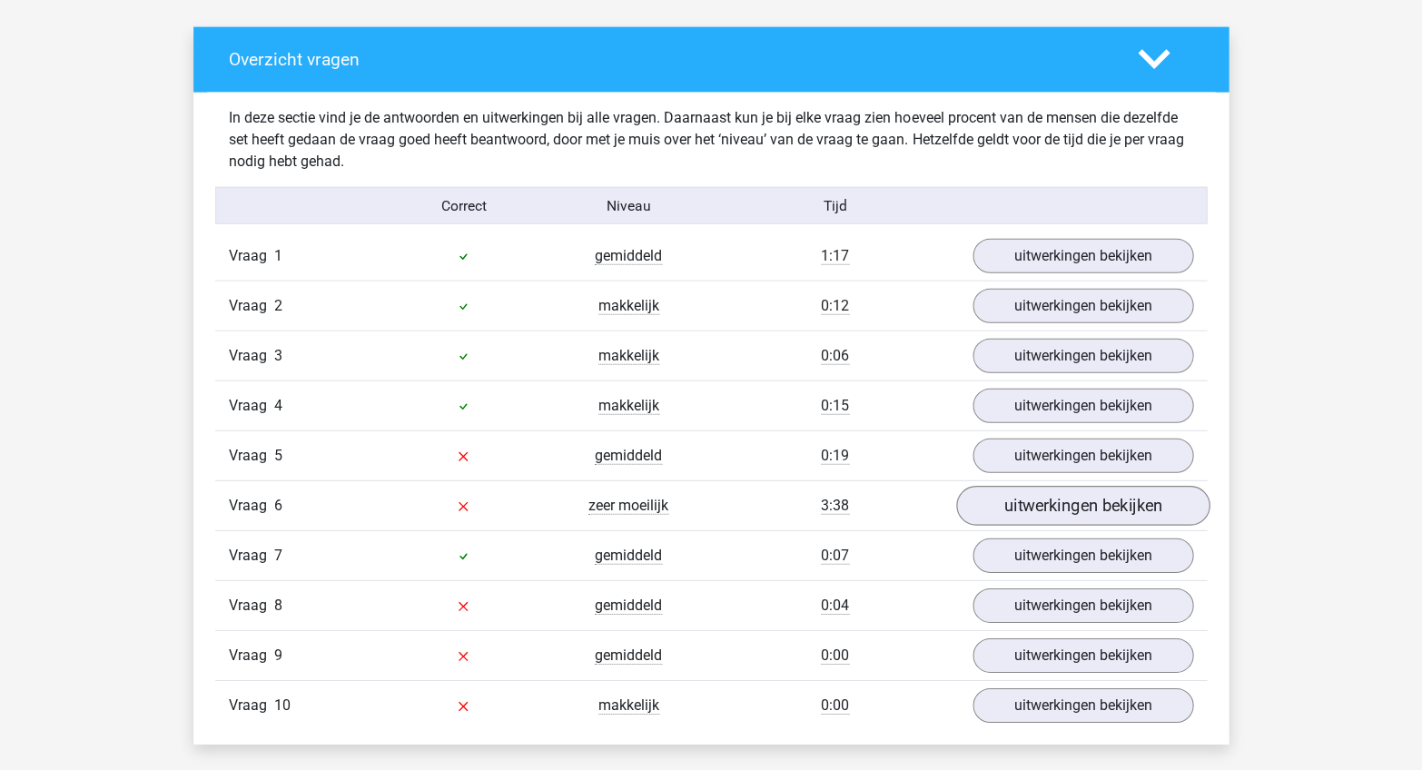
click at [997, 490] on link "uitwerkingen bekijken" at bounding box center [1082, 506] width 253 height 40
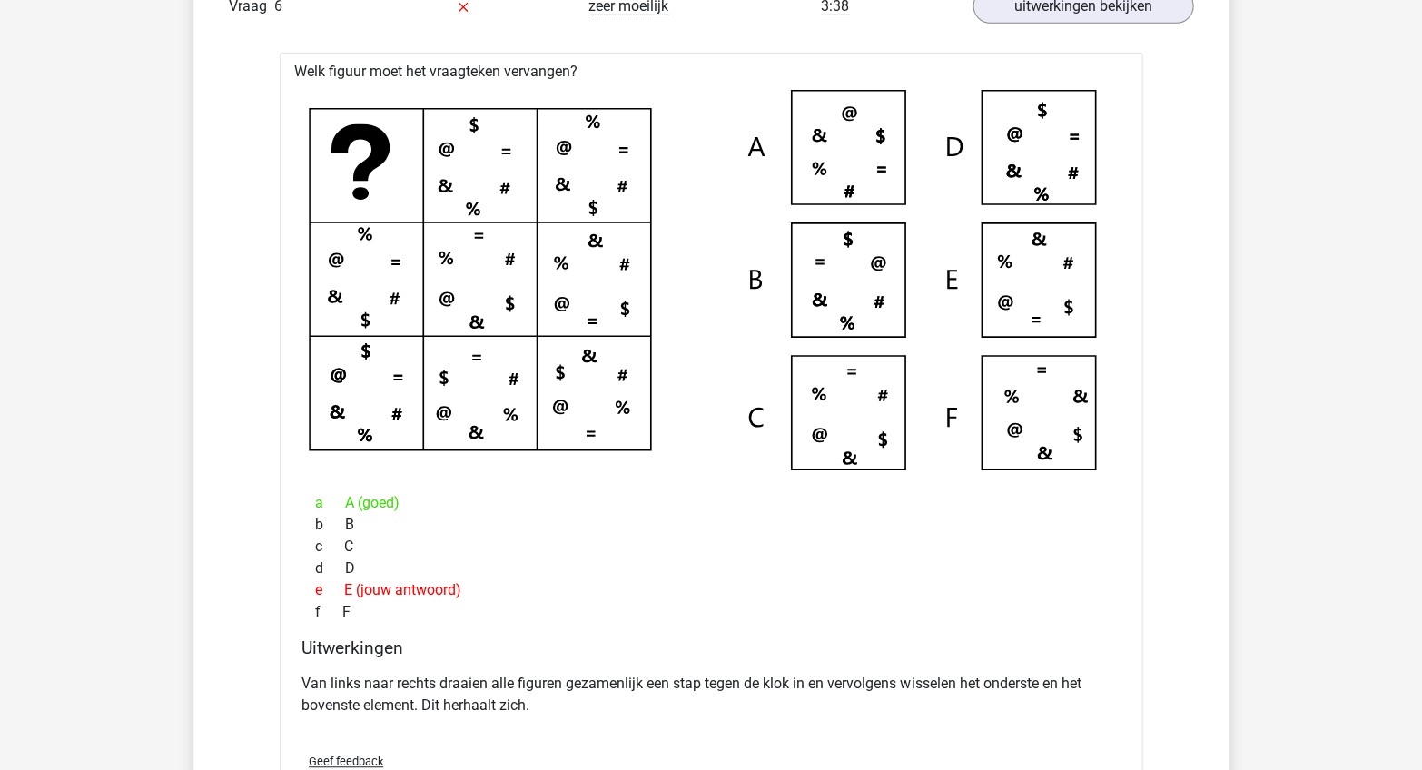
scroll to position [1519, 0]
